Goal: Information Seeking & Learning: Learn about a topic

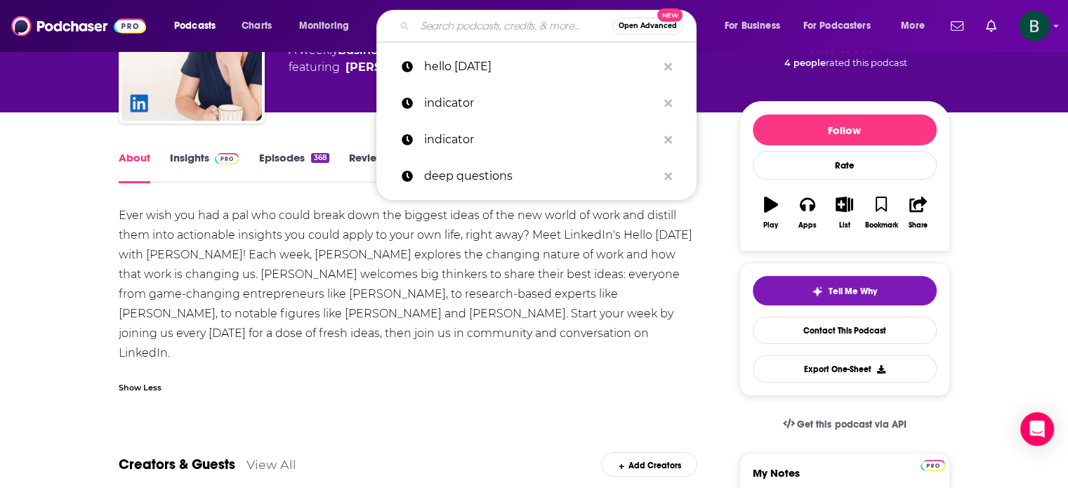
type input "Venture:F Podcast"
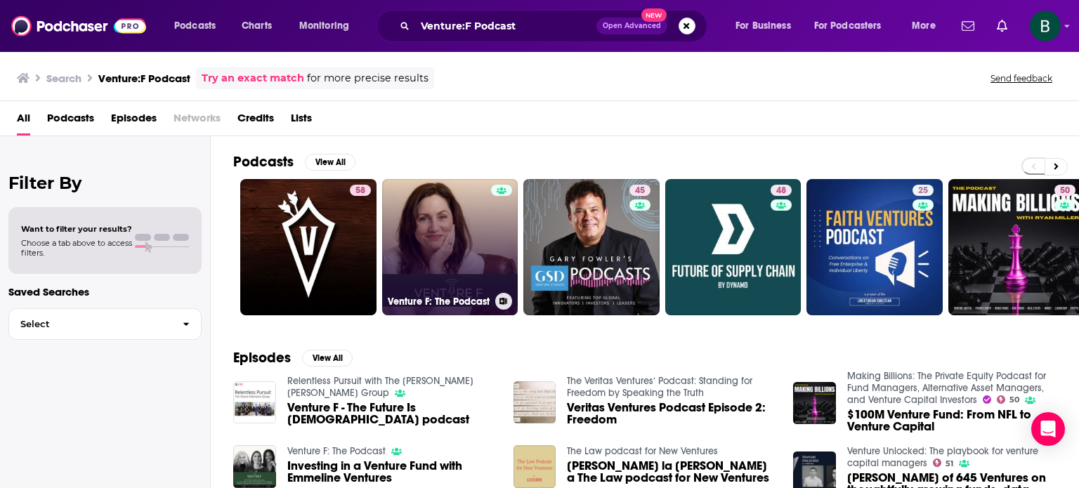
click at [463, 252] on link "Venture F: The Podcast" at bounding box center [450, 247] width 136 height 136
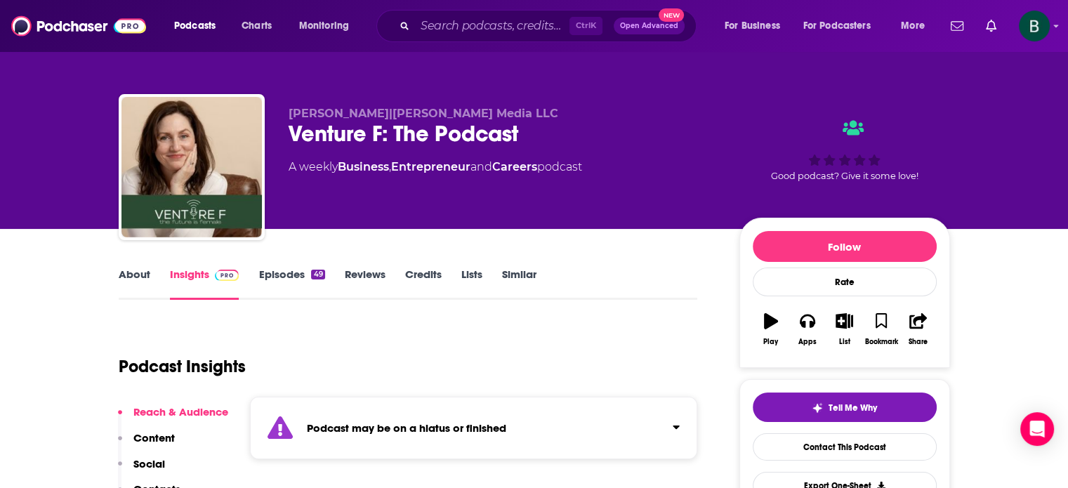
click at [144, 272] on link "About" at bounding box center [135, 284] width 32 height 32
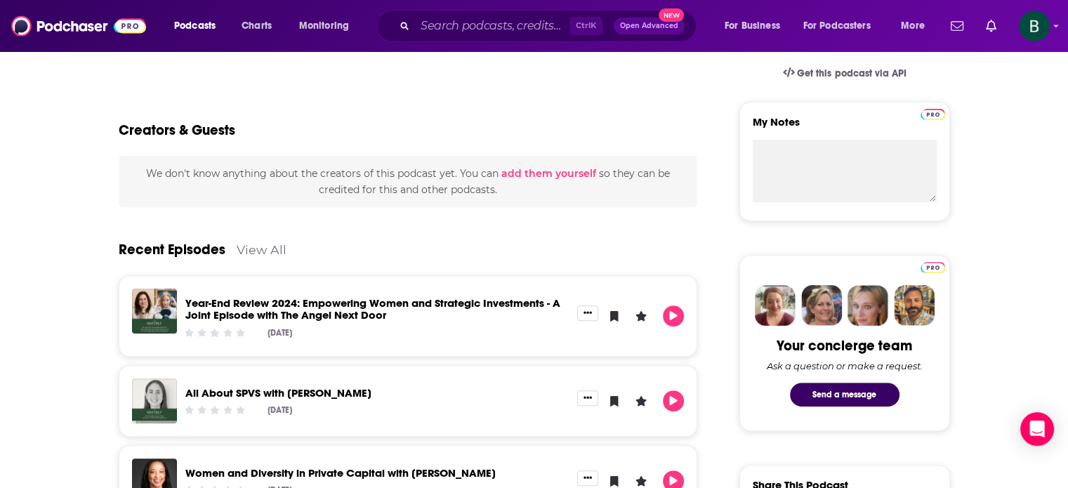
scroll to position [117, 0]
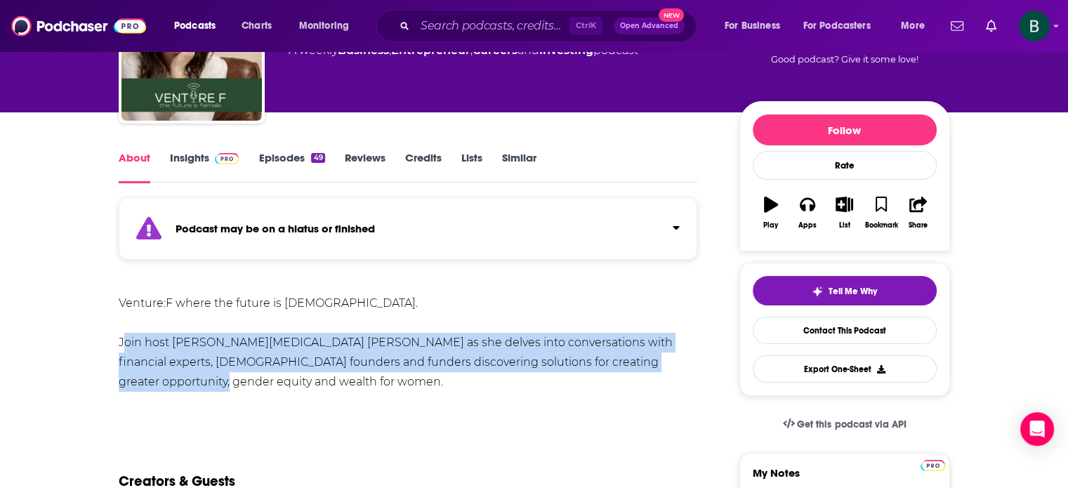
drag, startPoint x: 114, startPoint y: 344, endPoint x: 688, endPoint y: 355, distance: 573.9
copy div "Join host [PERSON_NAME][MEDICAL_DATA] [PERSON_NAME] as she delves into conversa…"
